Goal: Task Accomplishment & Management: Manage account settings

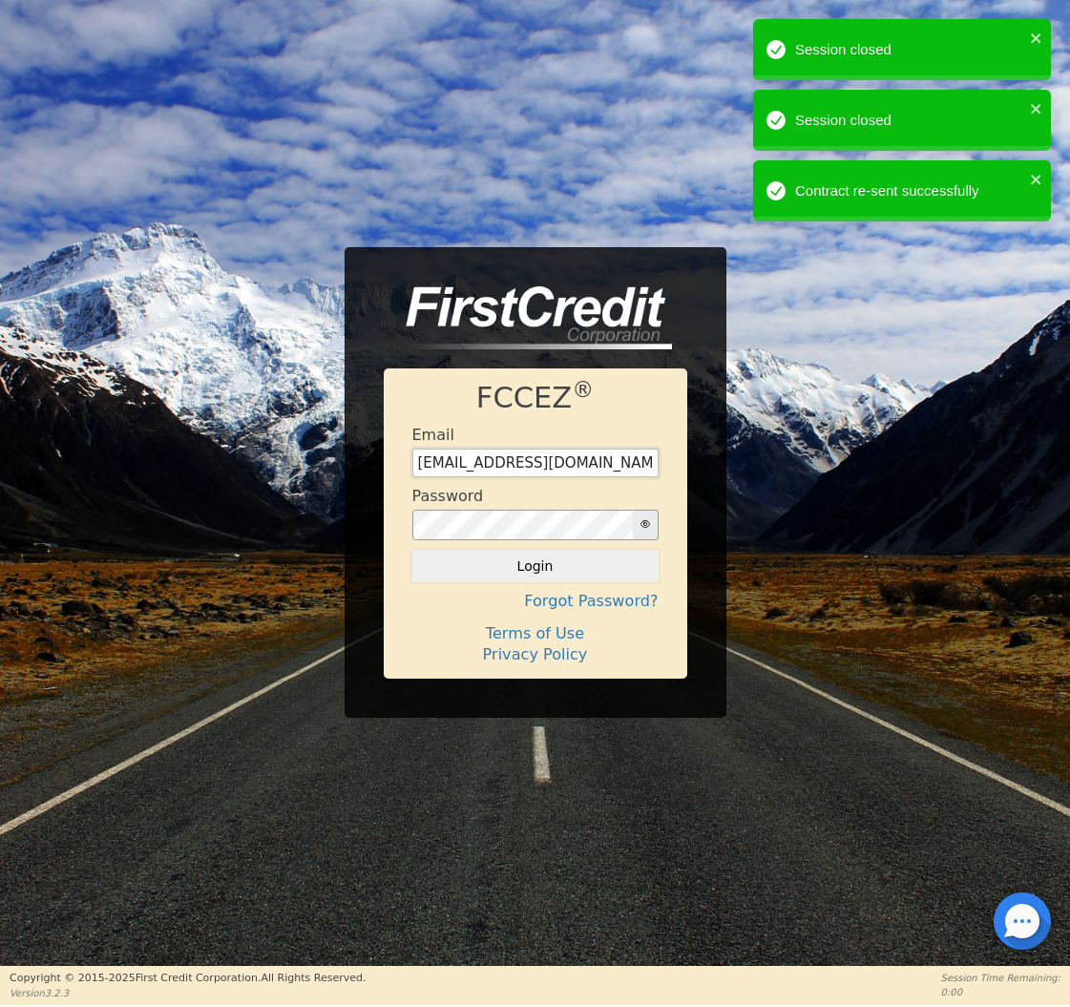
type input "[EMAIL_ADDRESS][DOMAIN_NAME]"
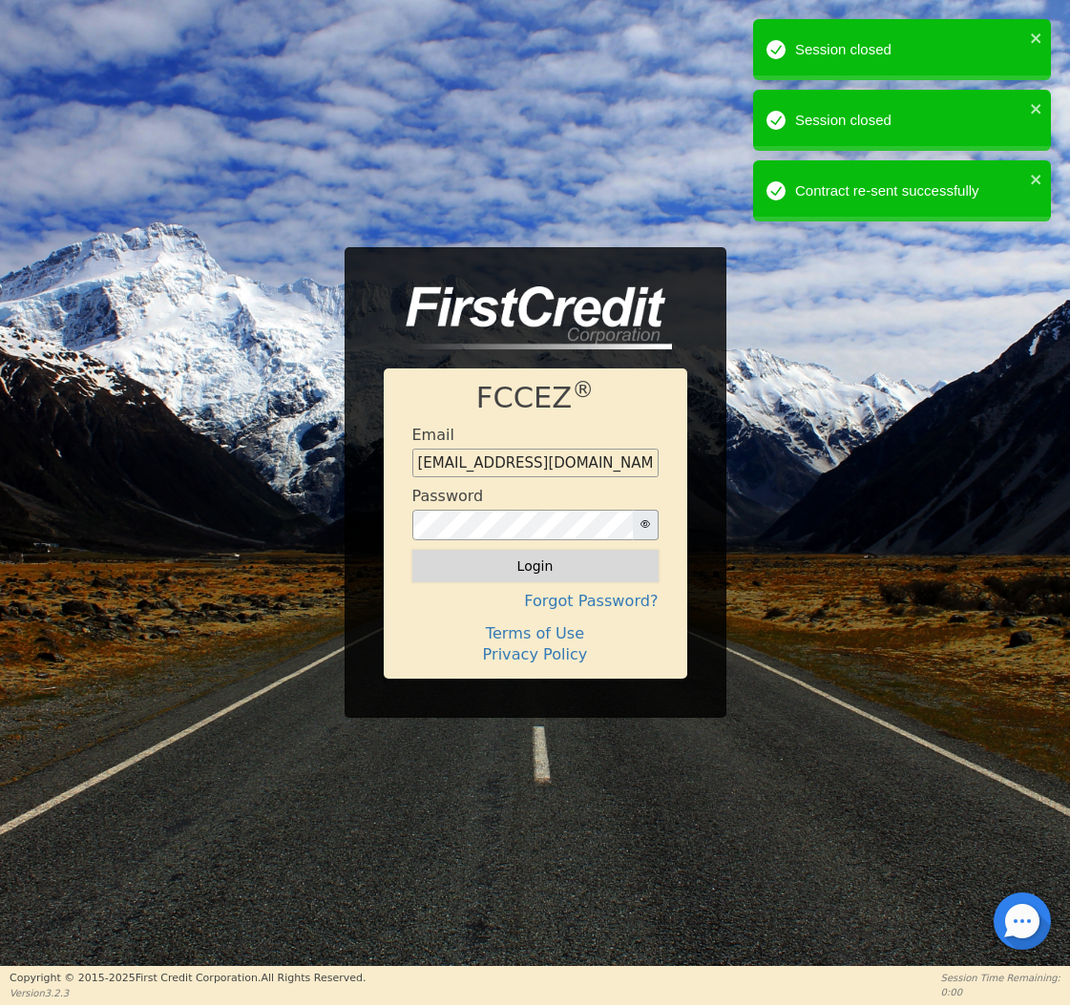
click at [493, 565] on button "Login" at bounding box center [535, 566] width 246 height 32
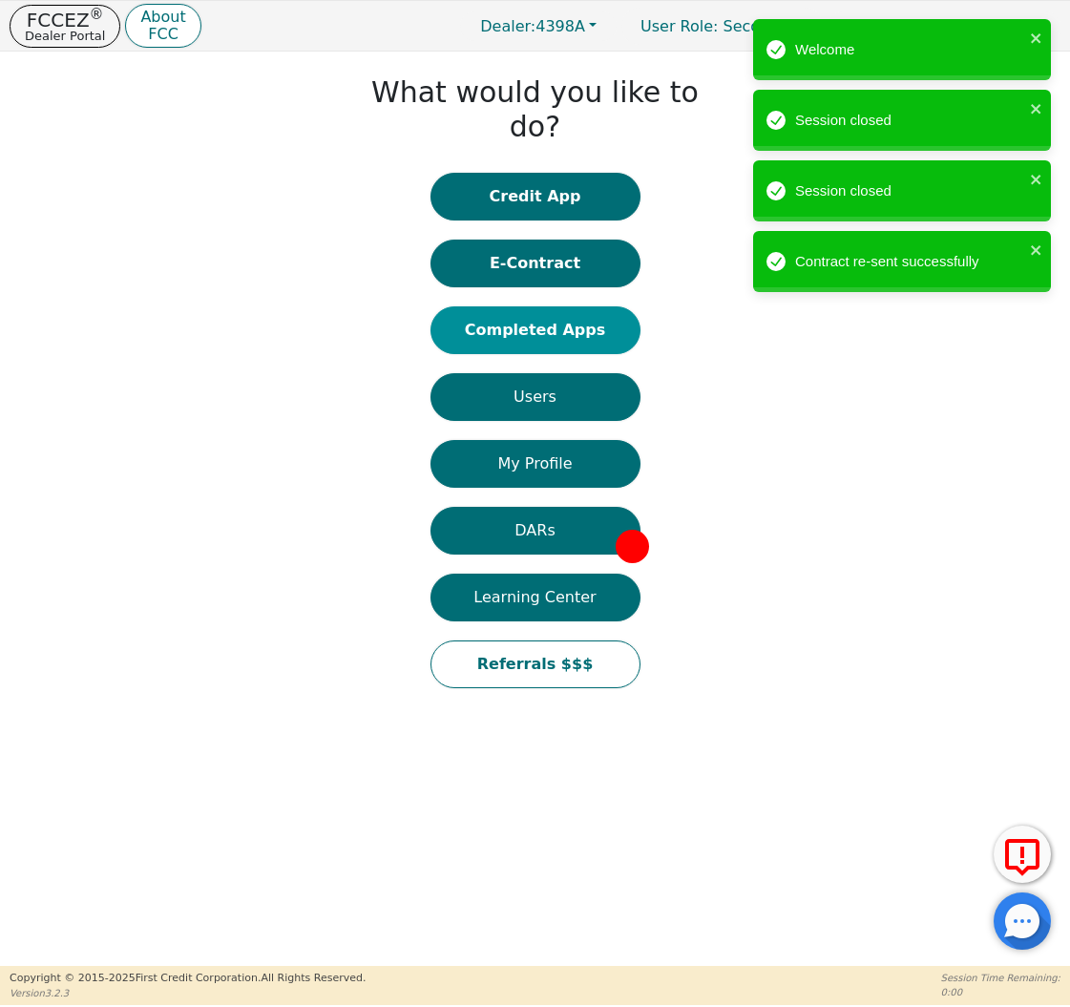
click at [507, 307] on button "Completed Apps" at bounding box center [536, 331] width 210 height 48
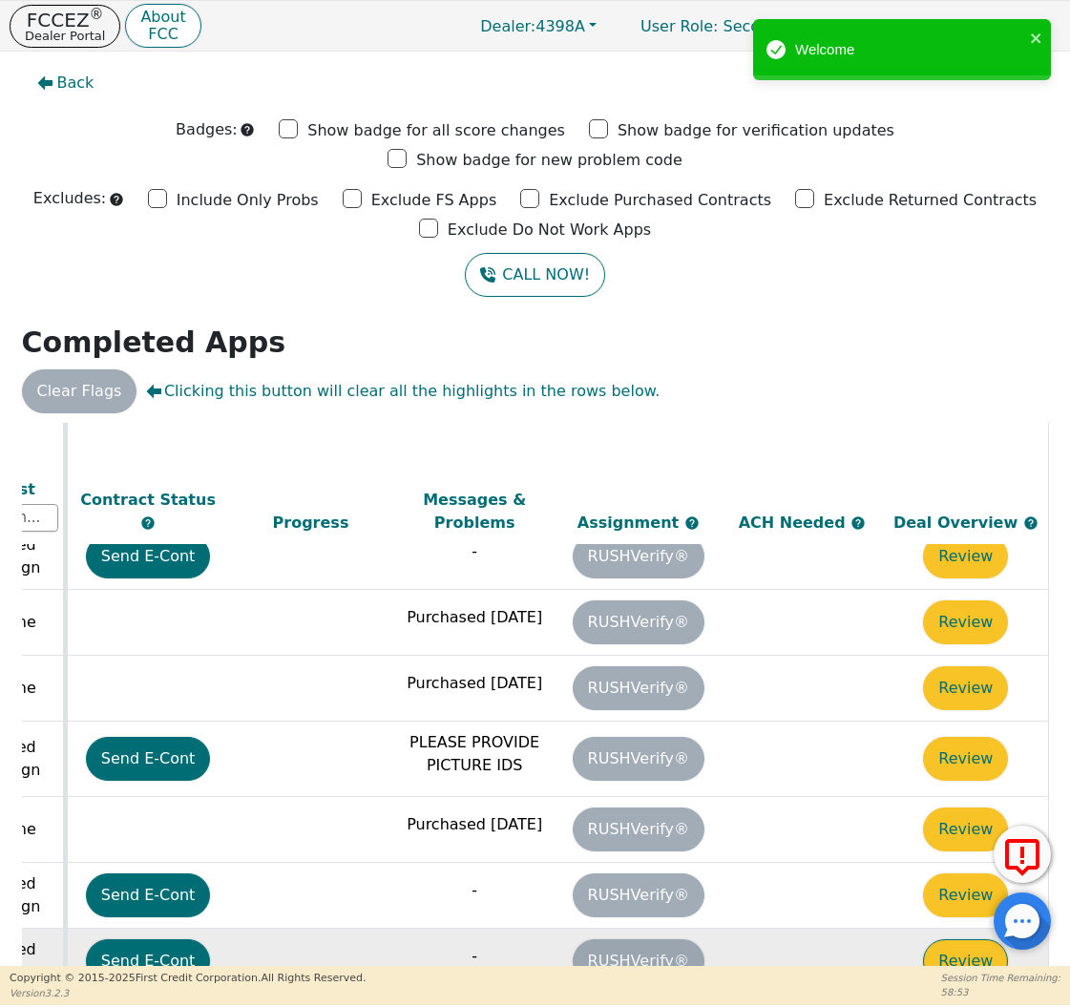
scroll to position [361, 1067]
click at [947, 940] on button "Review" at bounding box center [965, 962] width 85 height 44
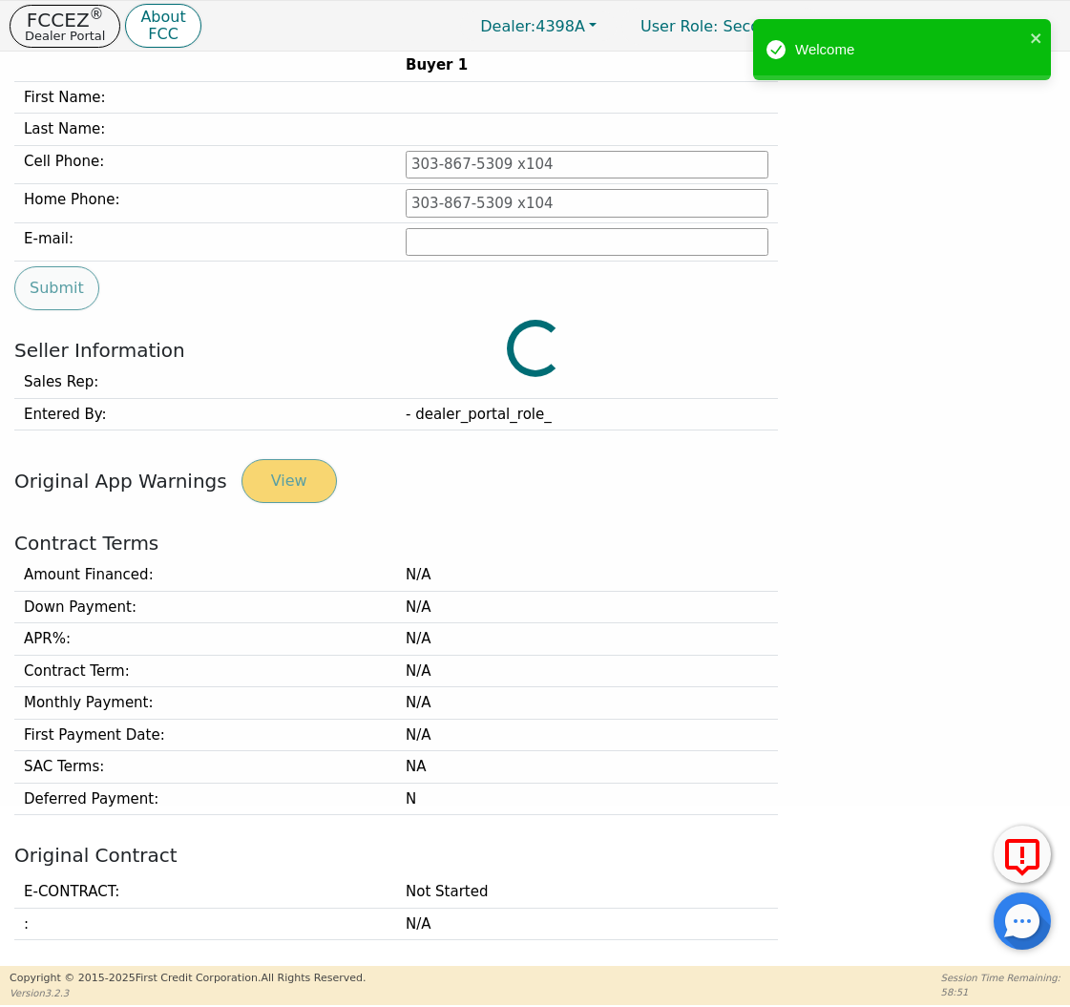
scroll to position [247, 0]
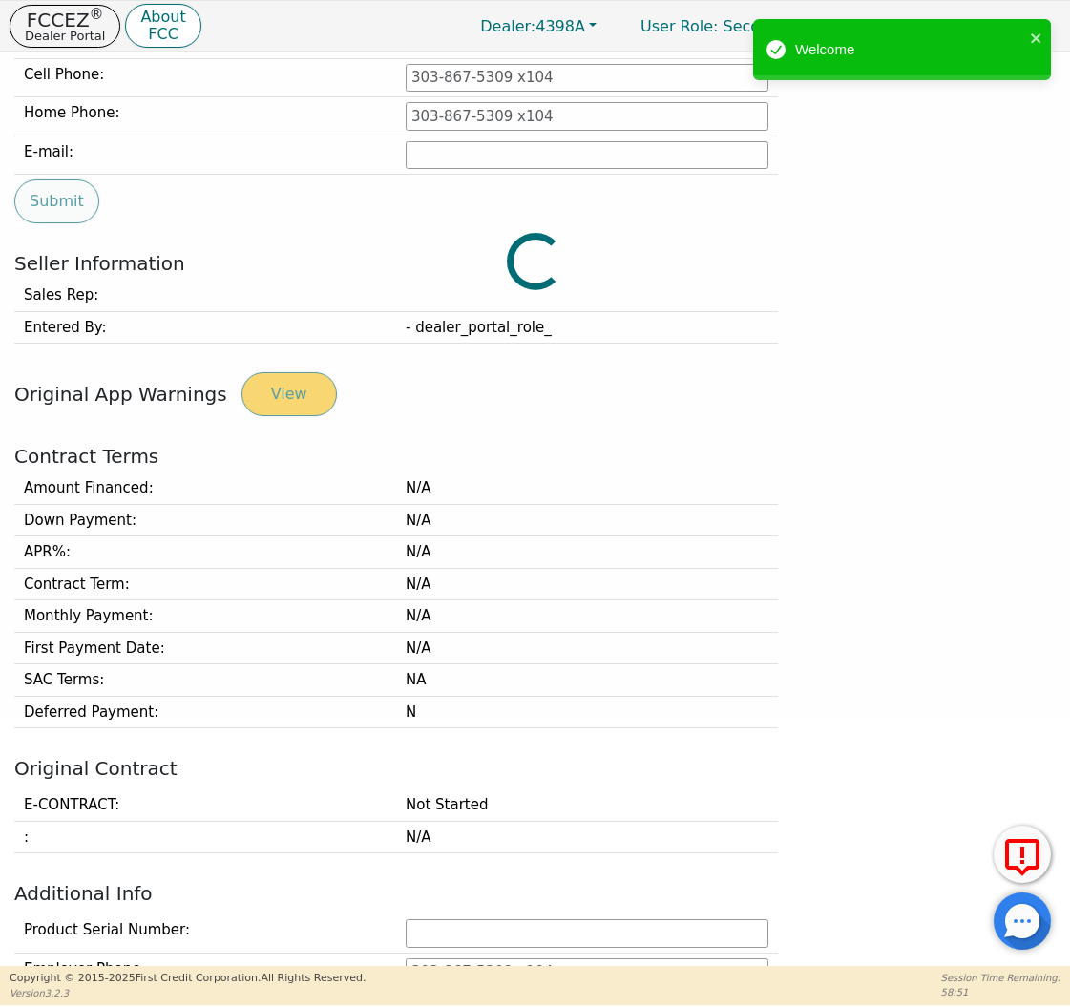
type input "[PHONE_NUMBER]"
type input "[PERSON_NAME][EMAIL_ADDRESS][PERSON_NAME][DOMAIN_NAME]"
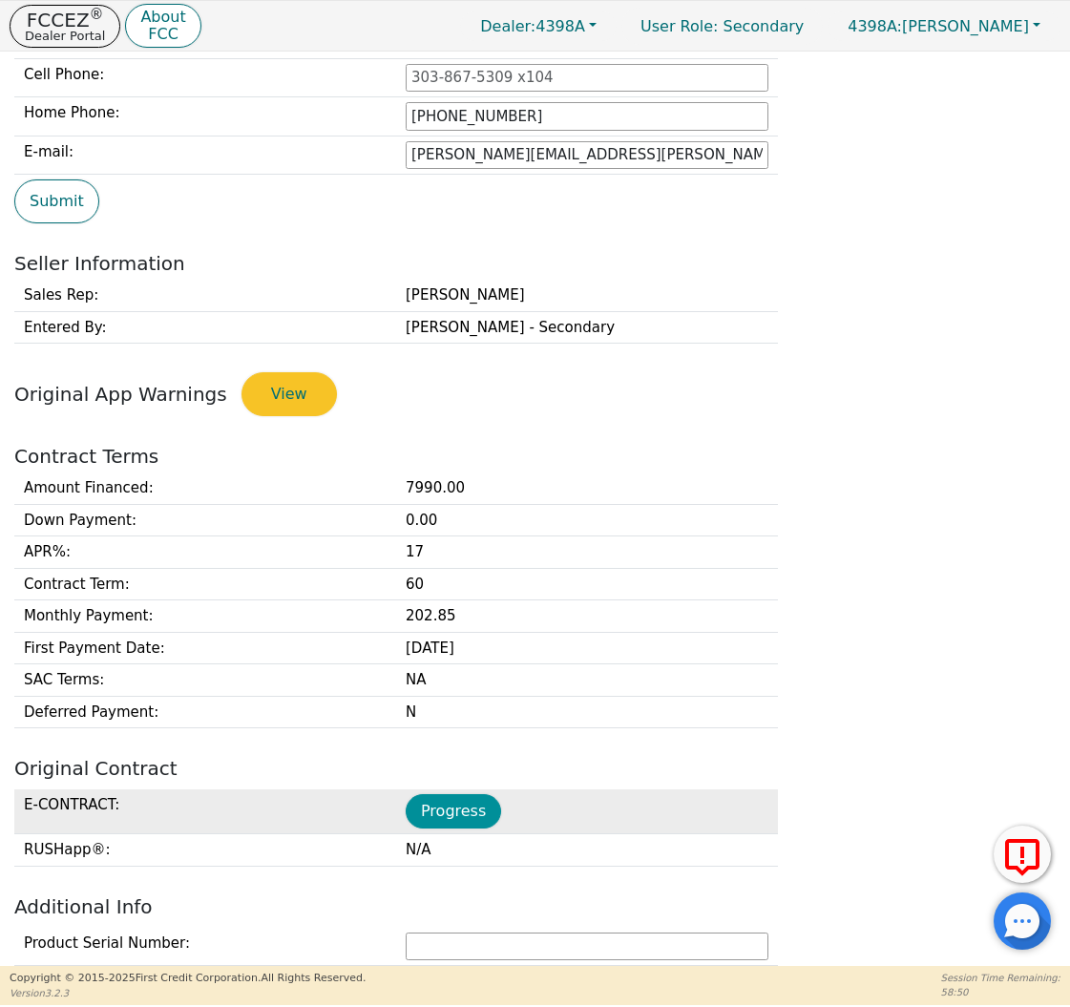
click at [450, 794] on button "Progress" at bounding box center [453, 811] width 95 height 34
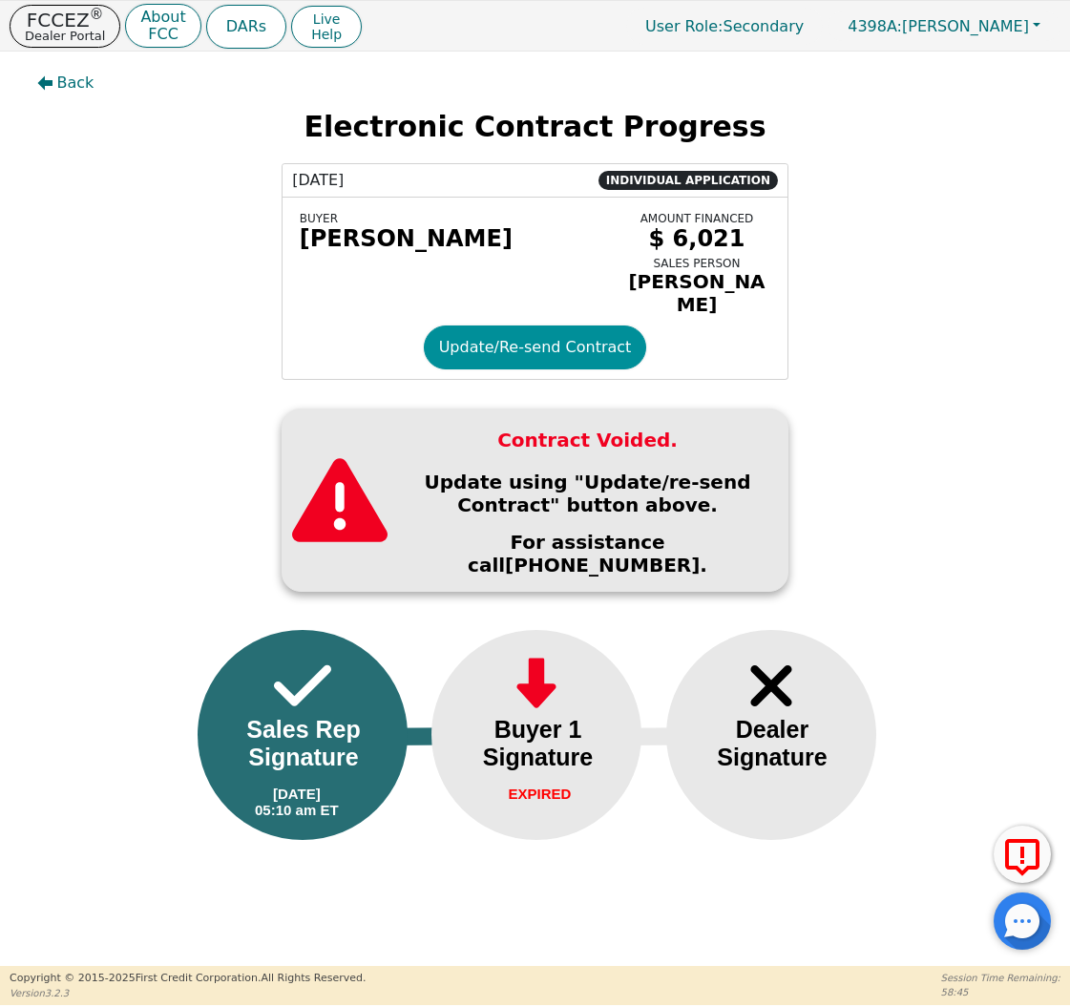
click at [554, 333] on button "Update/Re-send Contract" at bounding box center [535, 348] width 223 height 44
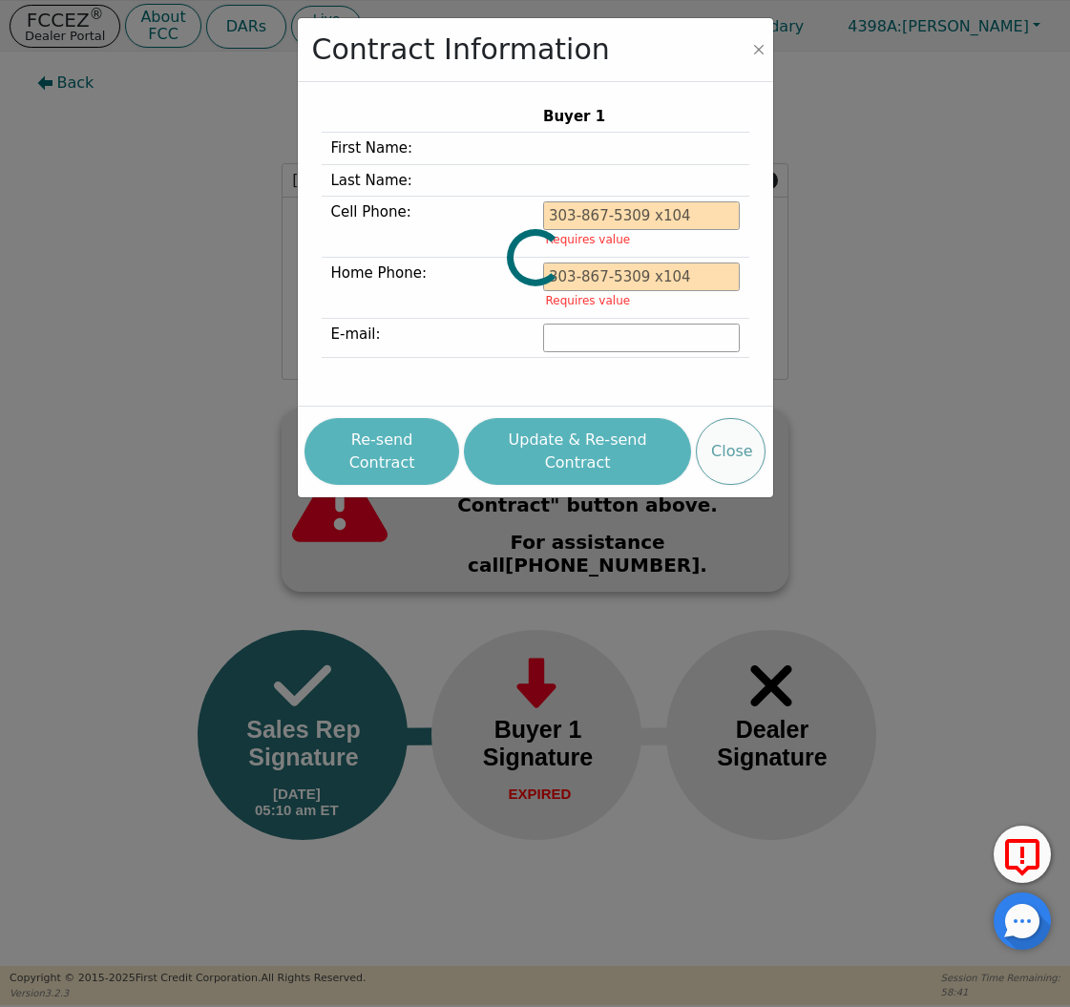
type input "[PHONE_NUMBER]"
type input "[PERSON_NAME][EMAIL_ADDRESS][PERSON_NAME][DOMAIN_NAME]"
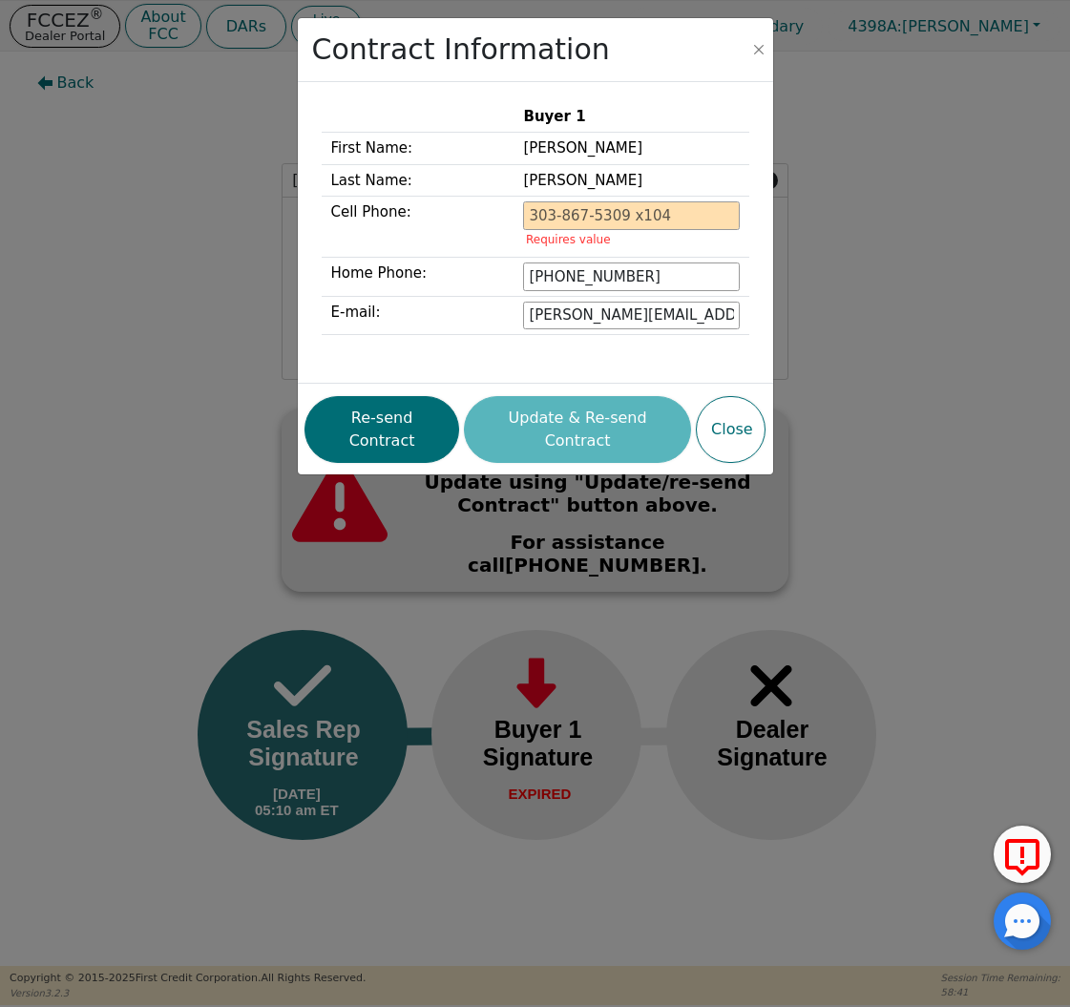
click at [403, 417] on button "Re-send Contract" at bounding box center [382, 429] width 155 height 67
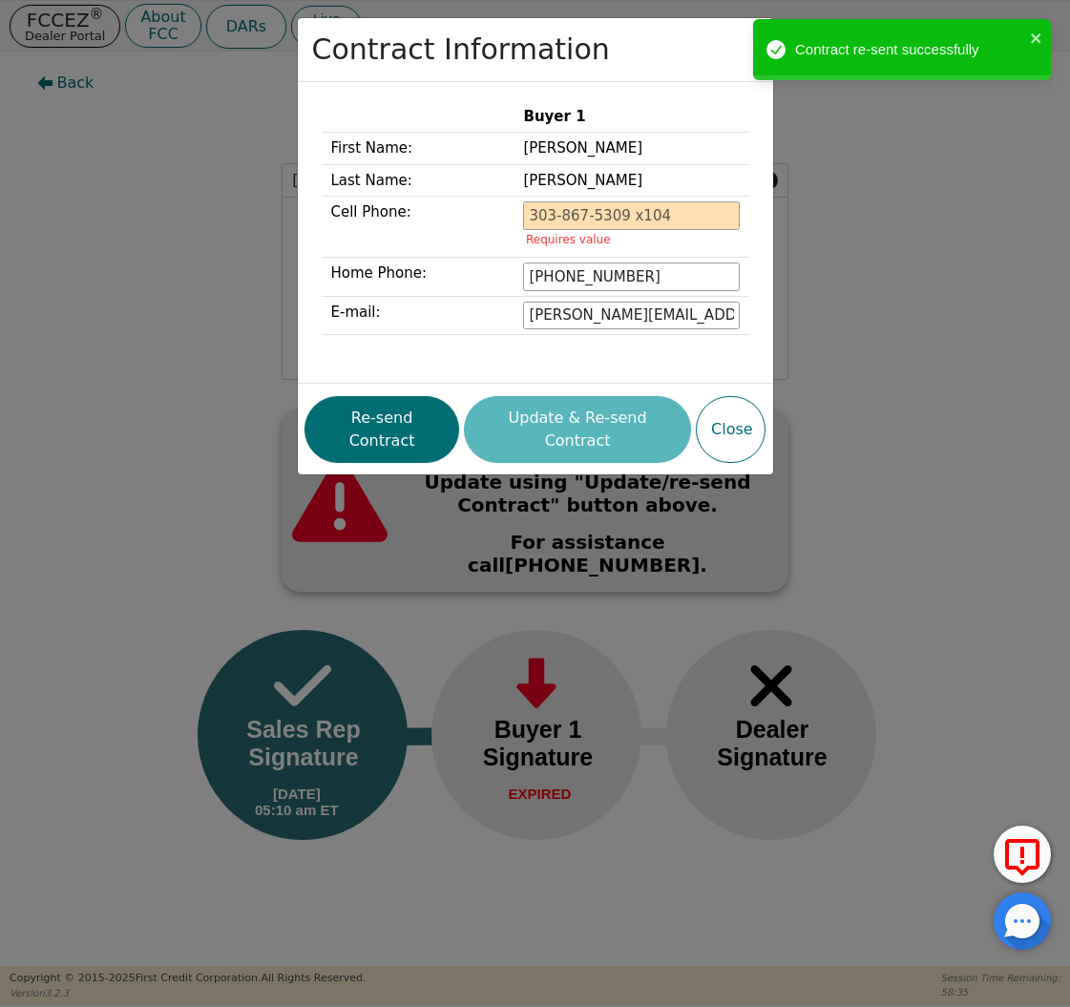
click at [124, 194] on div "Contract Information Buyer 1 First Name: [PERSON_NAME] Last Name: [PERSON_NAME]…" at bounding box center [535, 503] width 1070 height 1007
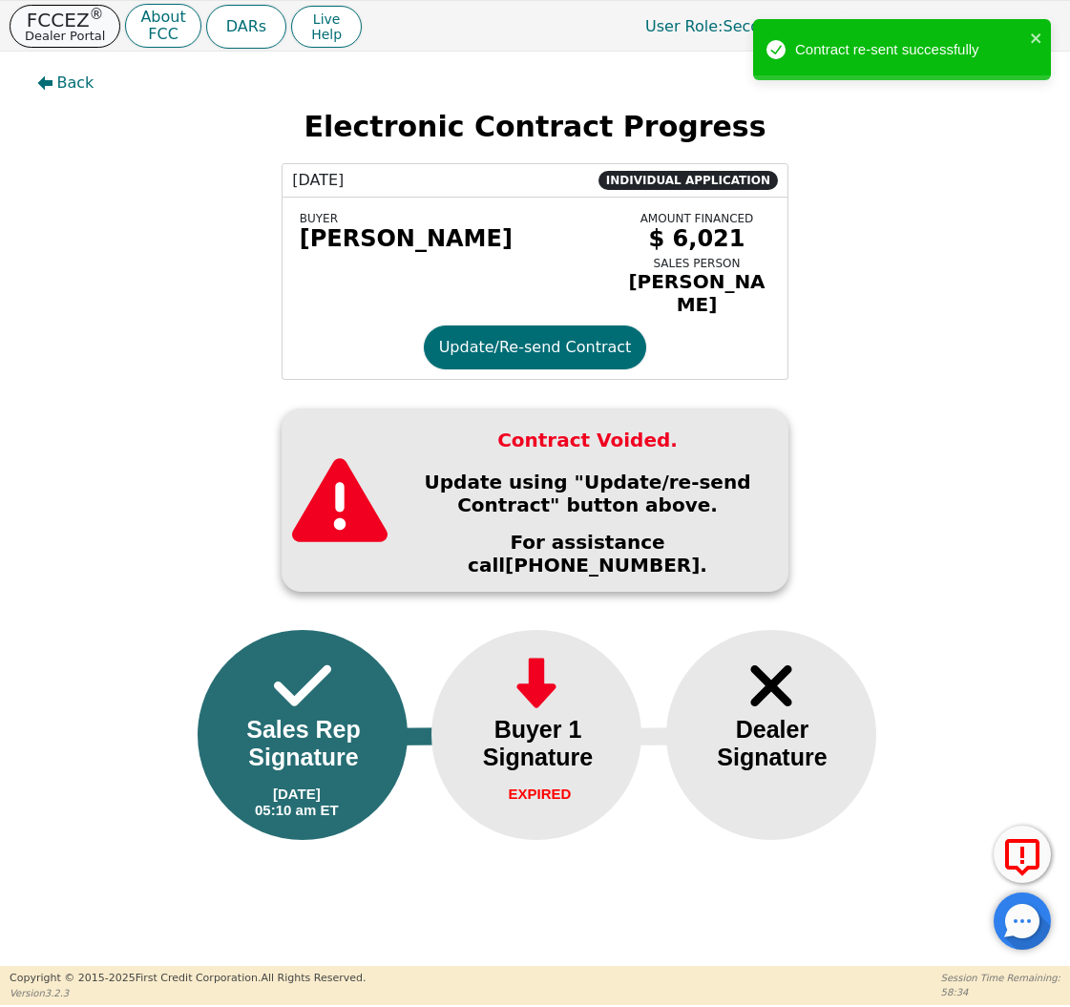
click at [92, 13] on sup "®" at bounding box center [97, 14] width 14 height 17
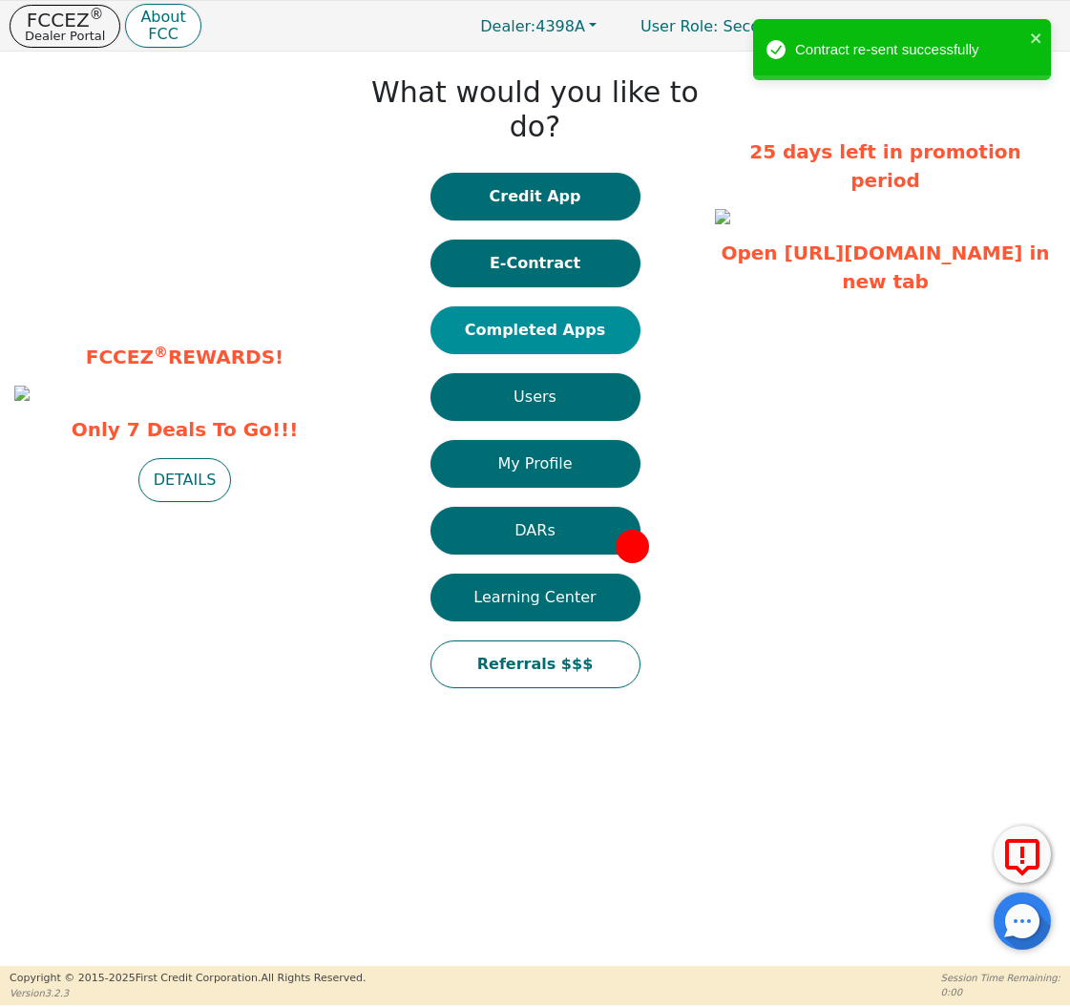
click at [565, 307] on button "Completed Apps" at bounding box center [536, 331] width 210 height 48
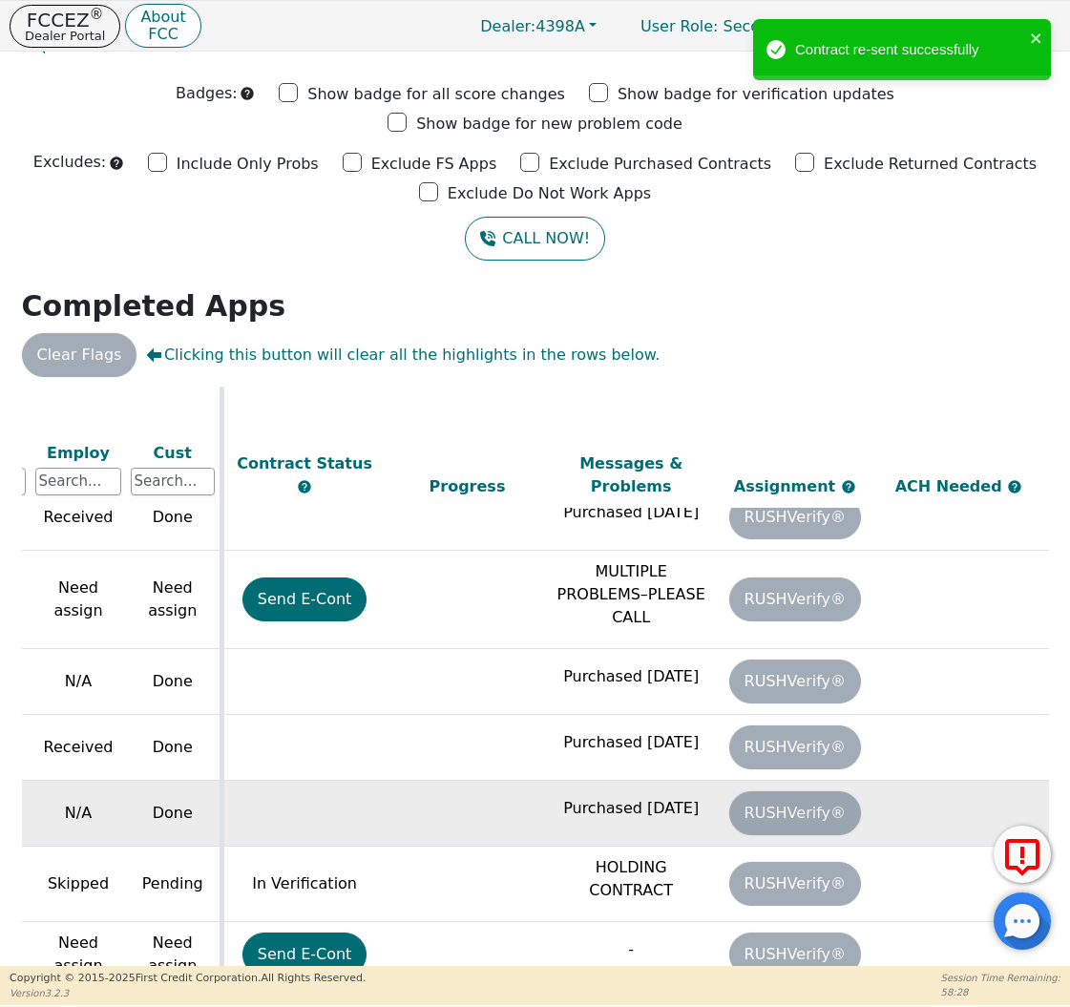
scroll to position [1065, 849]
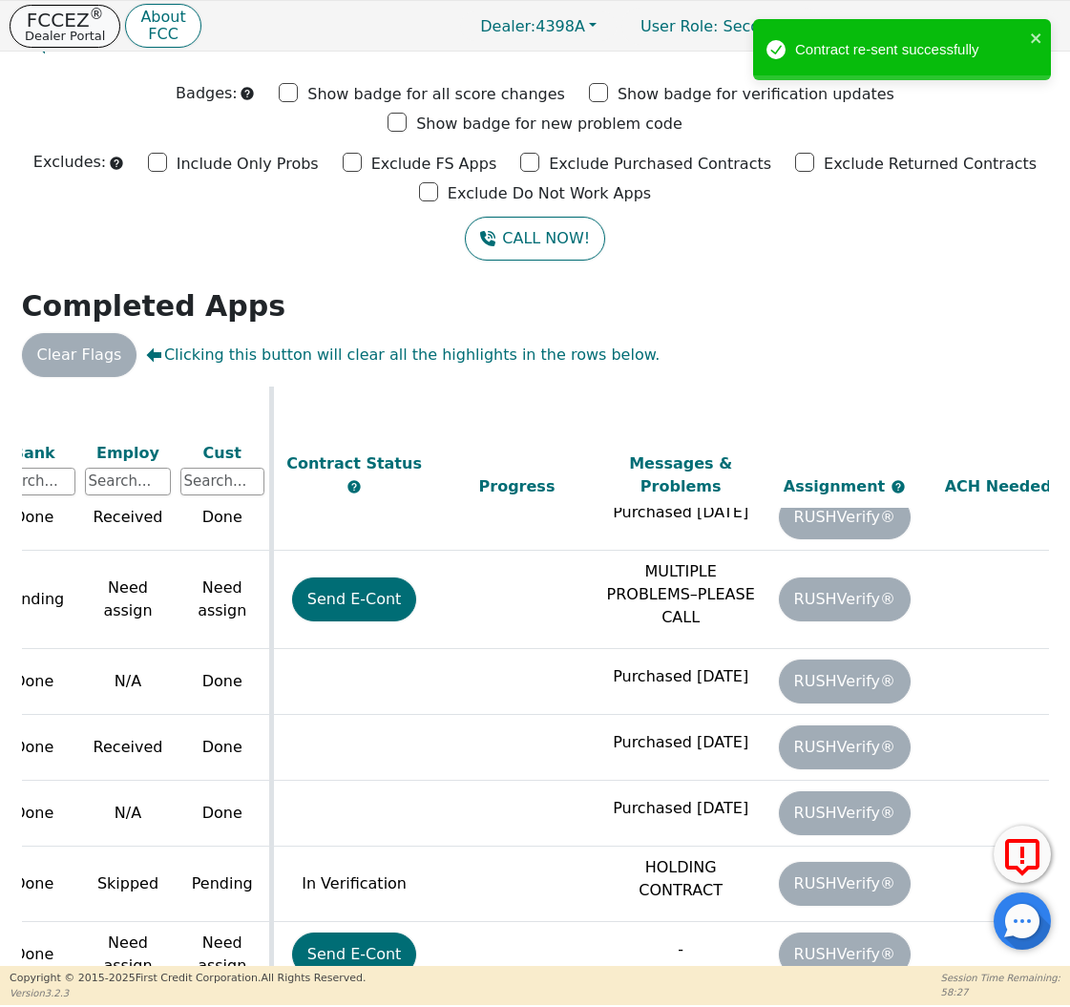
click at [64, 30] on p "Dealer Portal" at bounding box center [65, 36] width 80 height 12
